Goal: Information Seeking & Learning: Learn about a topic

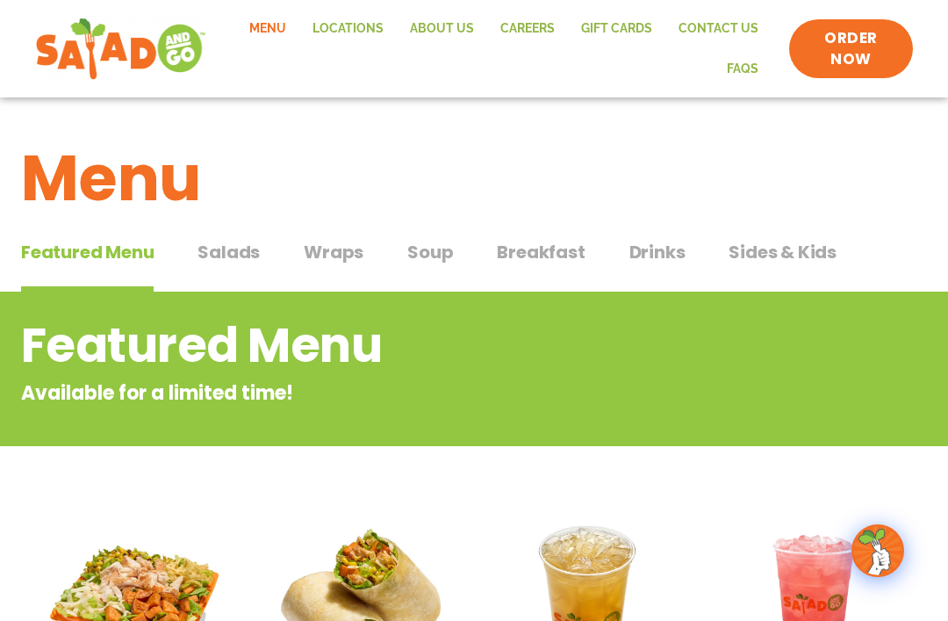
click at [449, 252] on span "Soup" at bounding box center [430, 252] width 46 height 26
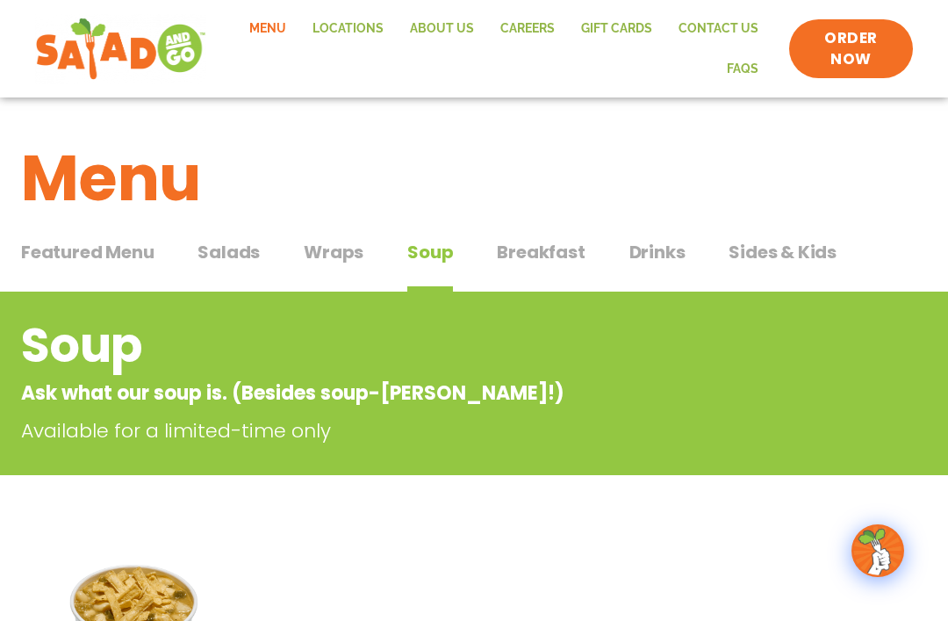
click at [240, 249] on span "Salads" at bounding box center [229, 252] width 62 height 26
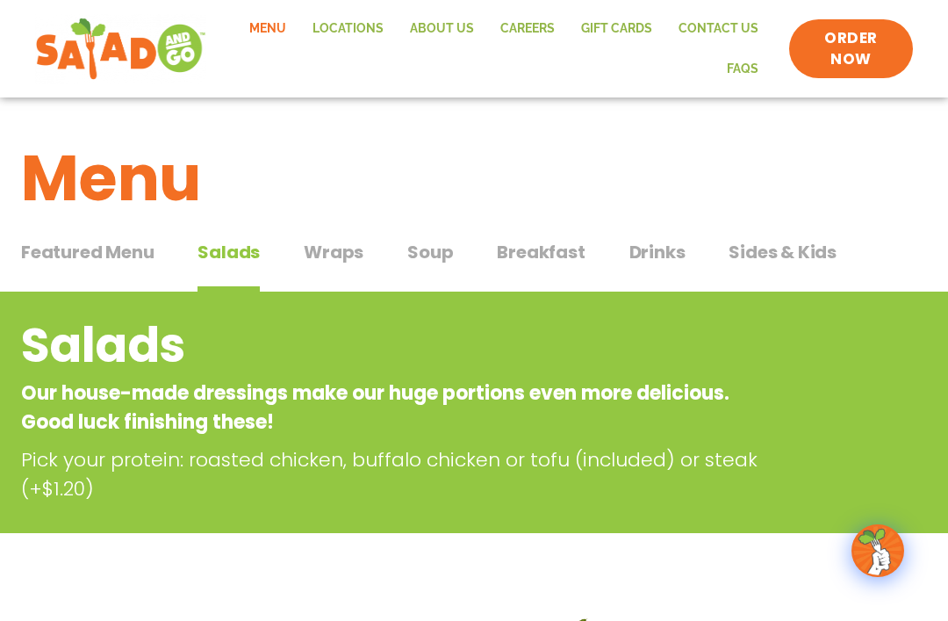
click at [90, 253] on span "Featured Menu" at bounding box center [87, 252] width 133 height 26
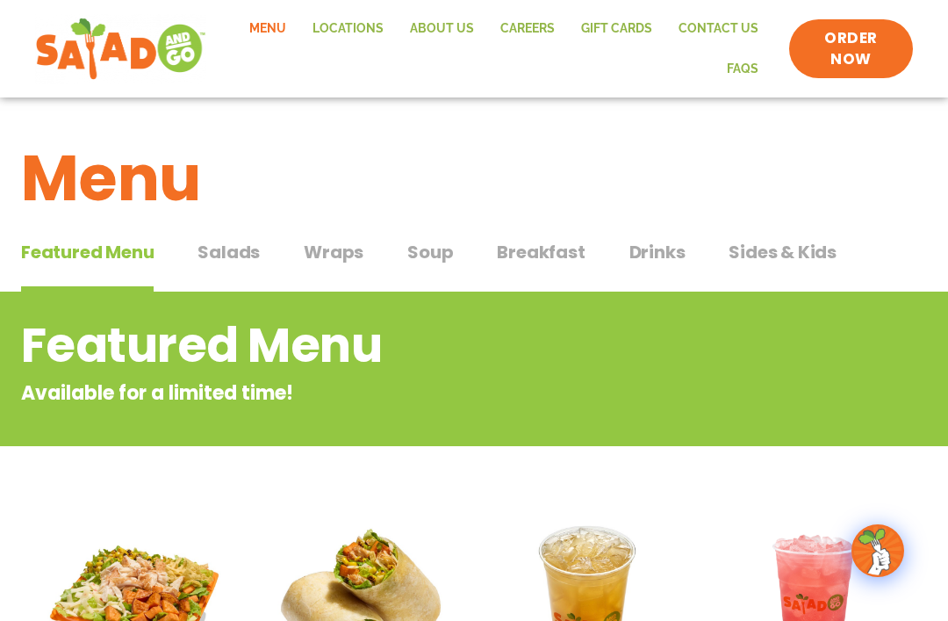
click at [245, 248] on span "Salads" at bounding box center [229, 252] width 62 height 26
